Goal: Information Seeking & Learning: Compare options

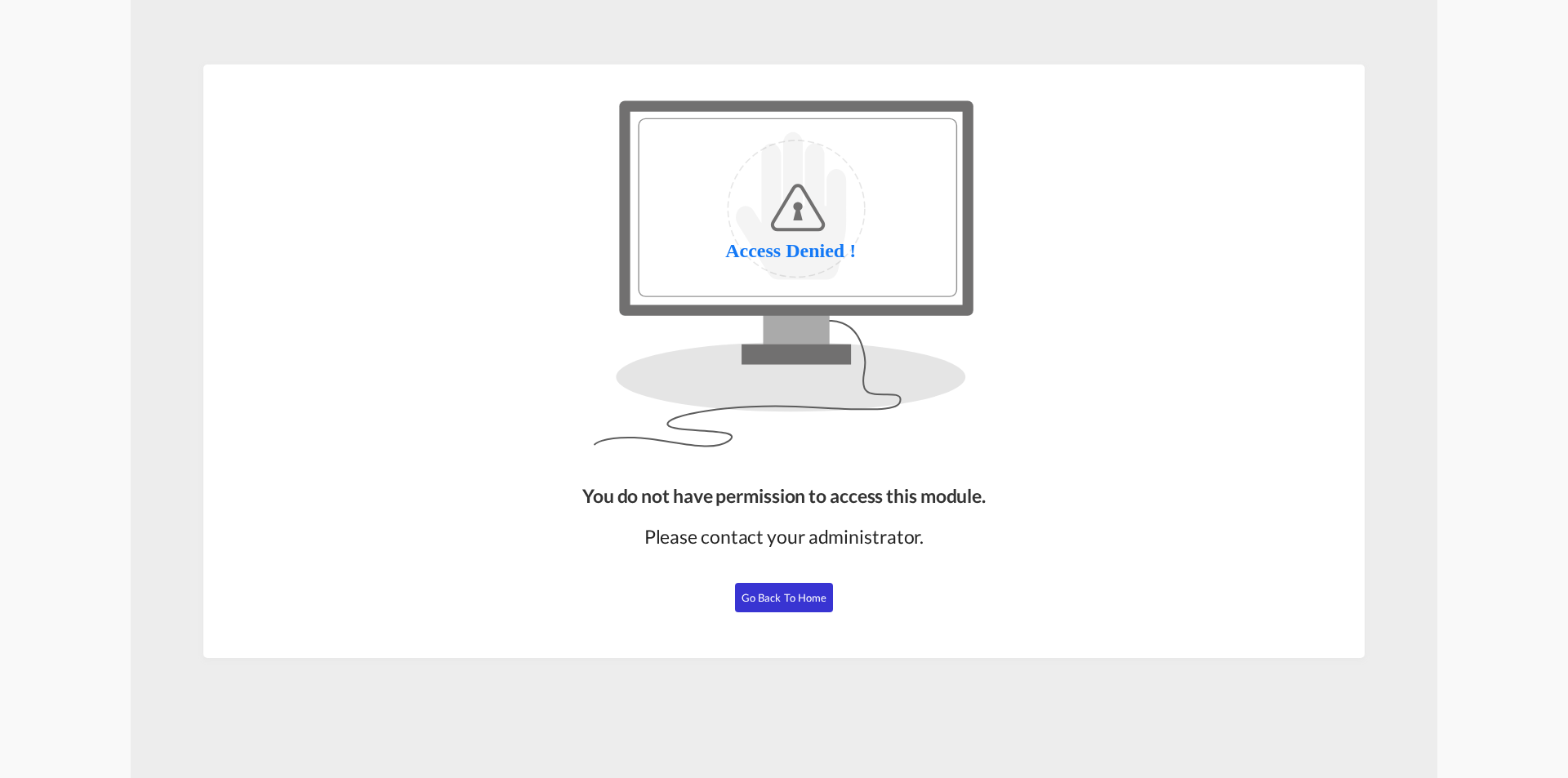
click at [746, 598] on span "Go Back to Home" at bounding box center [784, 598] width 85 height 13
